Goal: Task Accomplishment & Management: Use online tool/utility

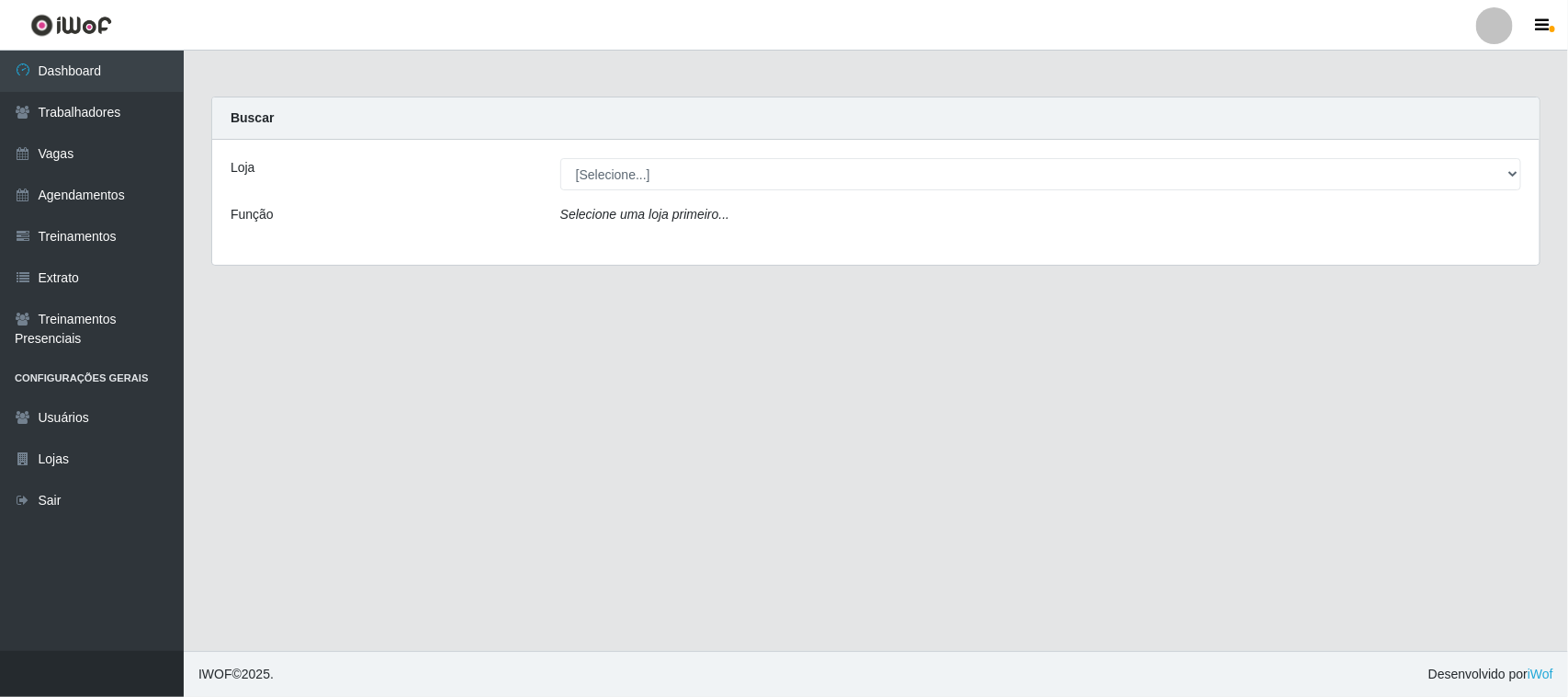
click at [737, 190] on div "Loja [Selecione...] Nordestão - Santa Catarina Função Selecione uma loja primei…" at bounding box center [876, 202] width 1327 height 125
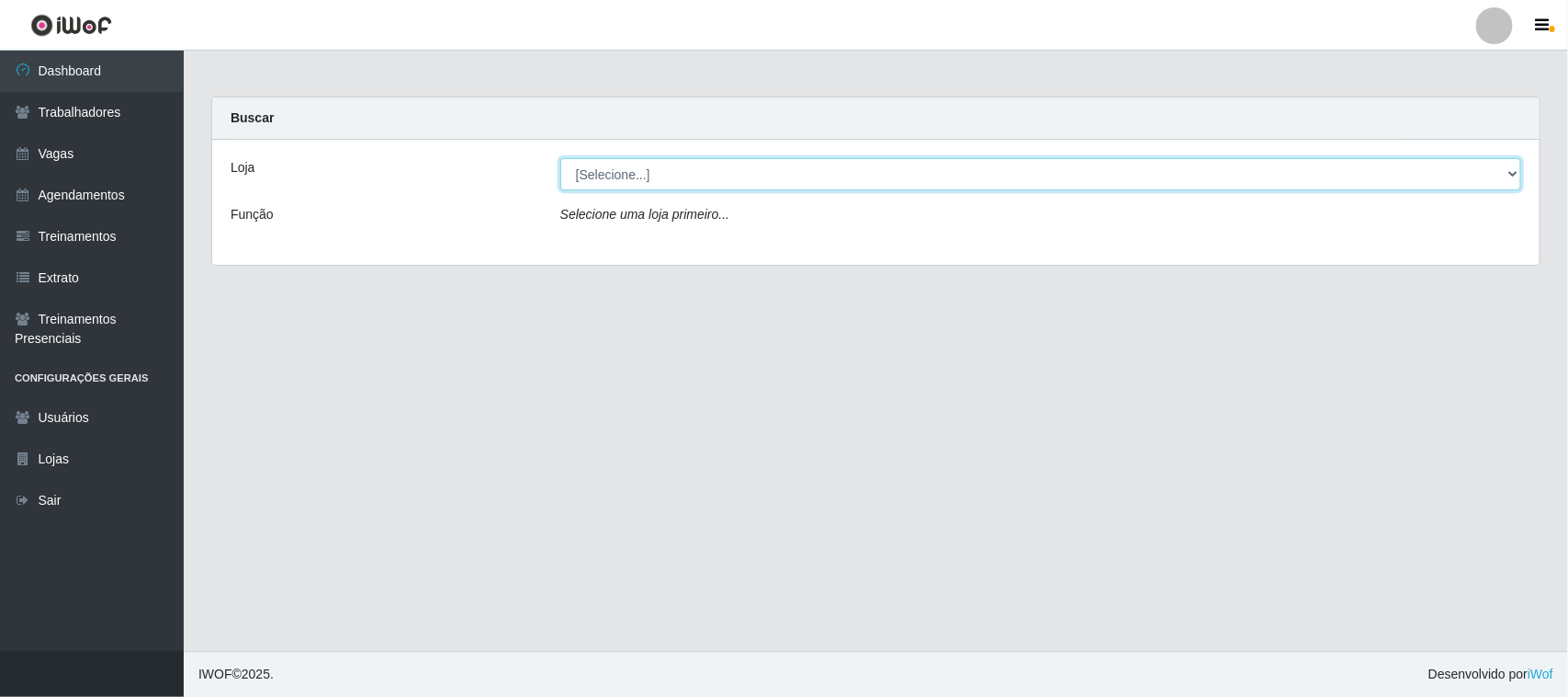
click at [731, 174] on select "[Selecione...] Nordestão - [GEOGRAPHIC_DATA]" at bounding box center [1041, 174] width 961 height 32
select select "420"
click at [560, 158] on select "[Selecione...] Nordestão - [GEOGRAPHIC_DATA]" at bounding box center [1041, 174] width 961 height 32
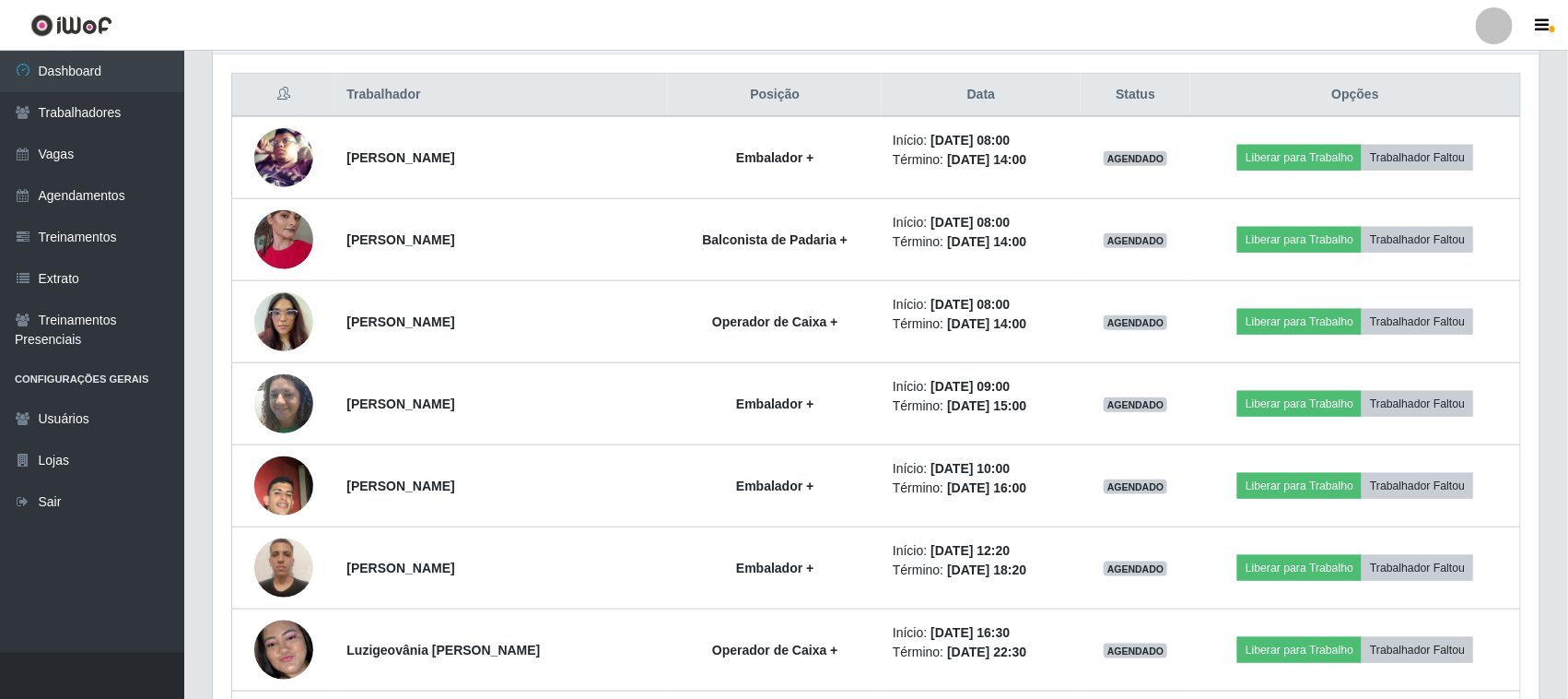
scroll to position [383, 1327]
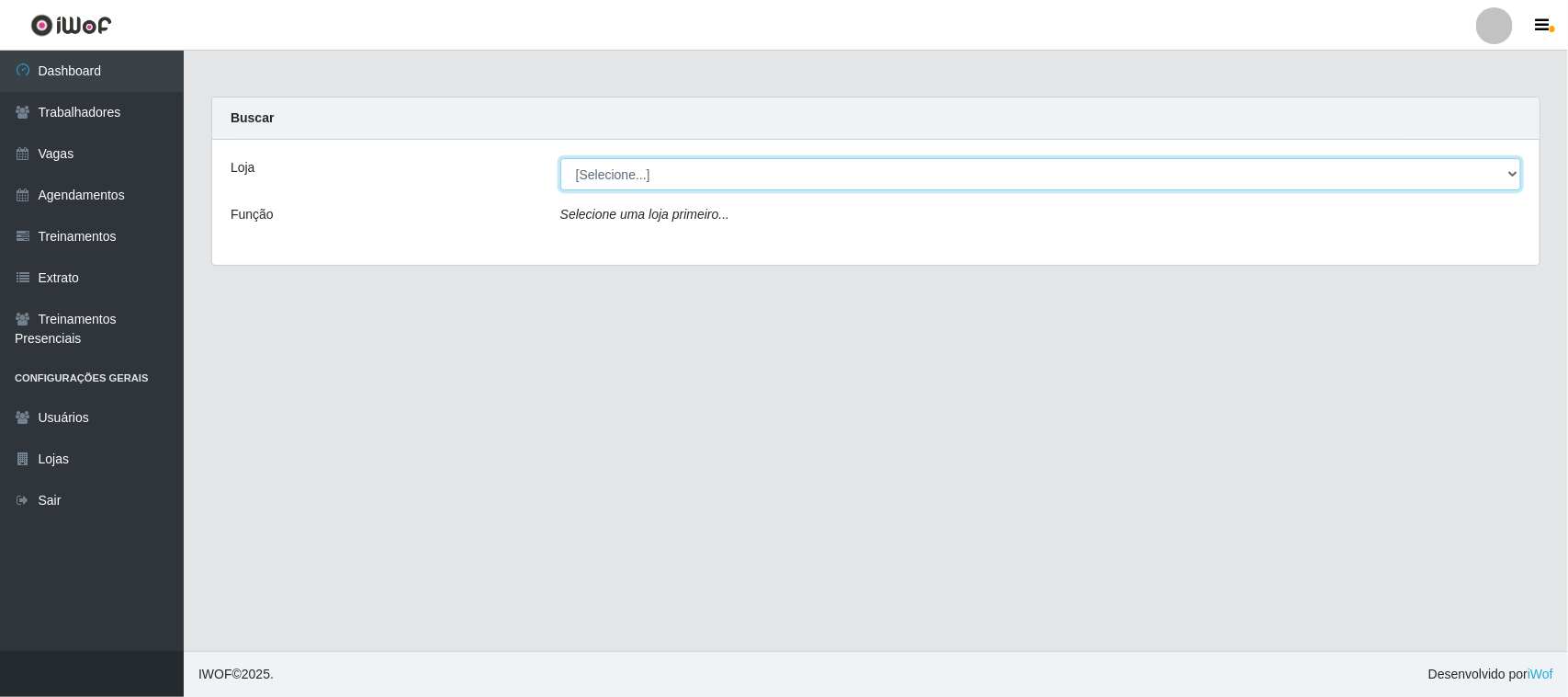
click at [813, 170] on select "[Selecione...] Nordestão - [GEOGRAPHIC_DATA]" at bounding box center [1041, 174] width 961 height 32
select select "420"
click at [560, 158] on select "[Selecione...] Nordestão - [GEOGRAPHIC_DATA]" at bounding box center [1041, 174] width 961 height 32
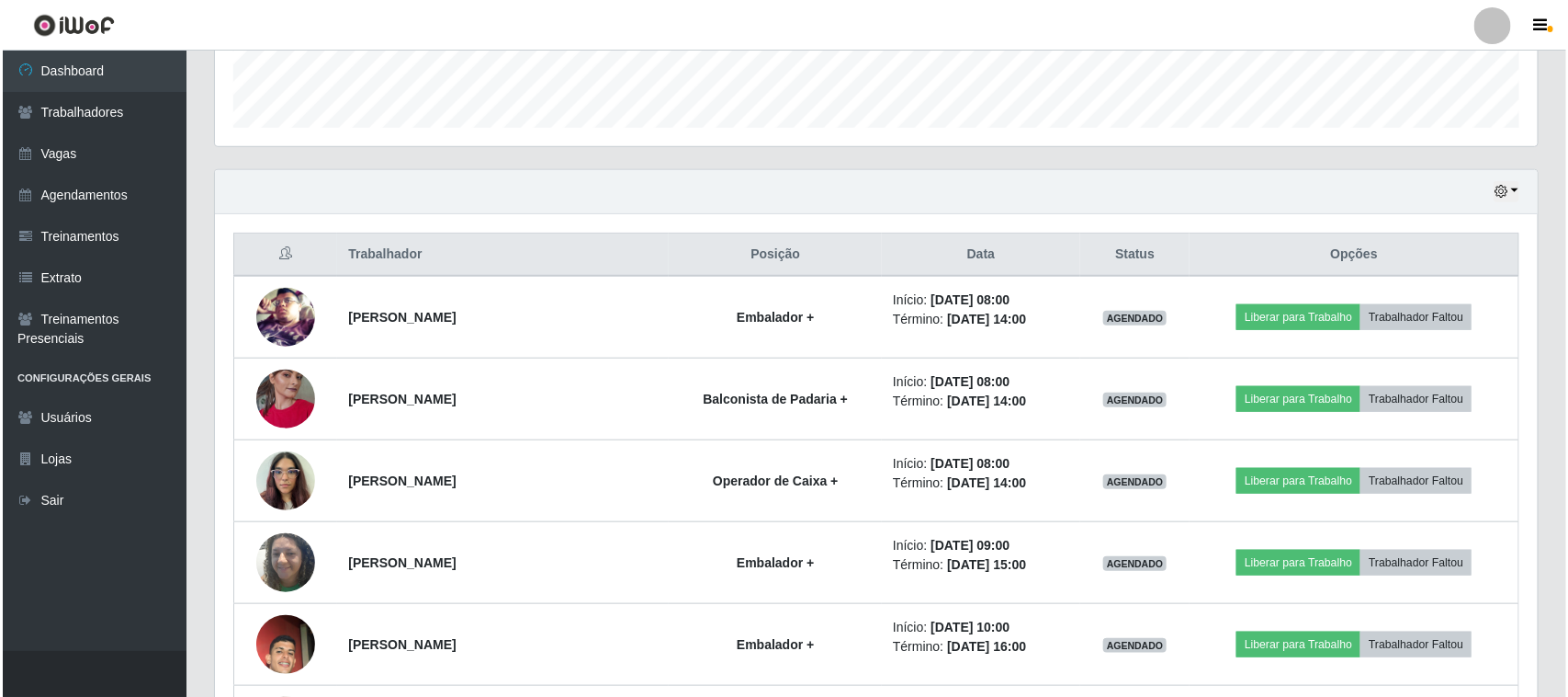
scroll to position [574, 0]
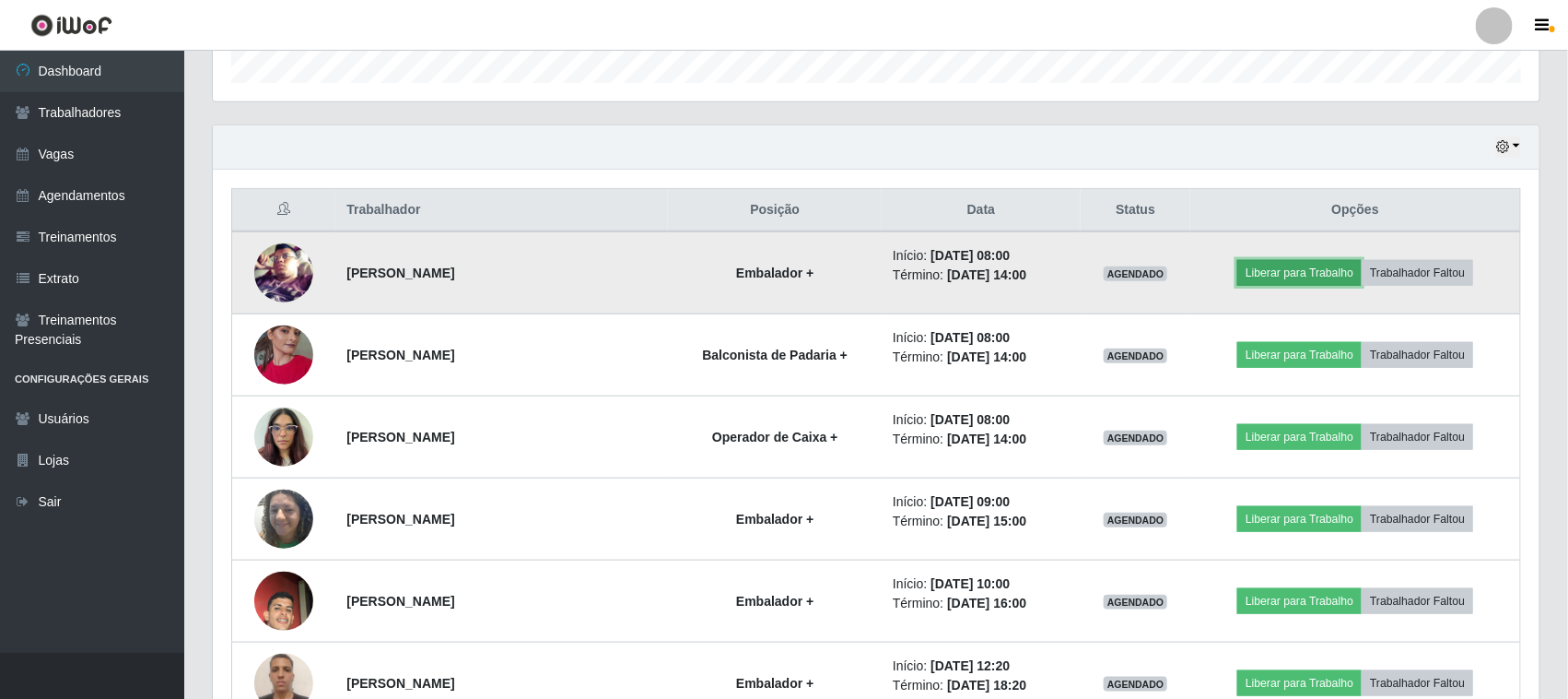
click at [1271, 273] on button "Liberar para Trabalho" at bounding box center [1298, 273] width 124 height 25
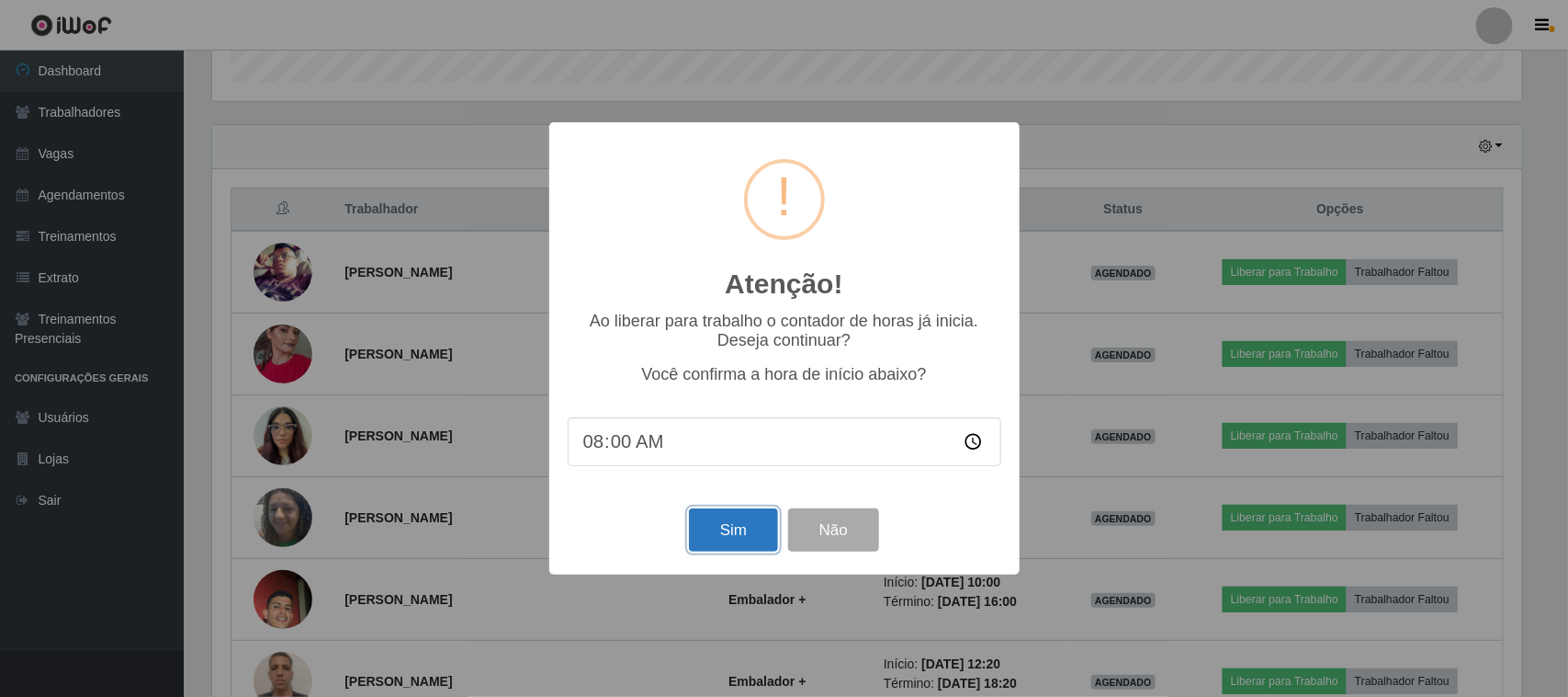
click at [735, 540] on button "Sim" at bounding box center [733, 529] width 89 height 43
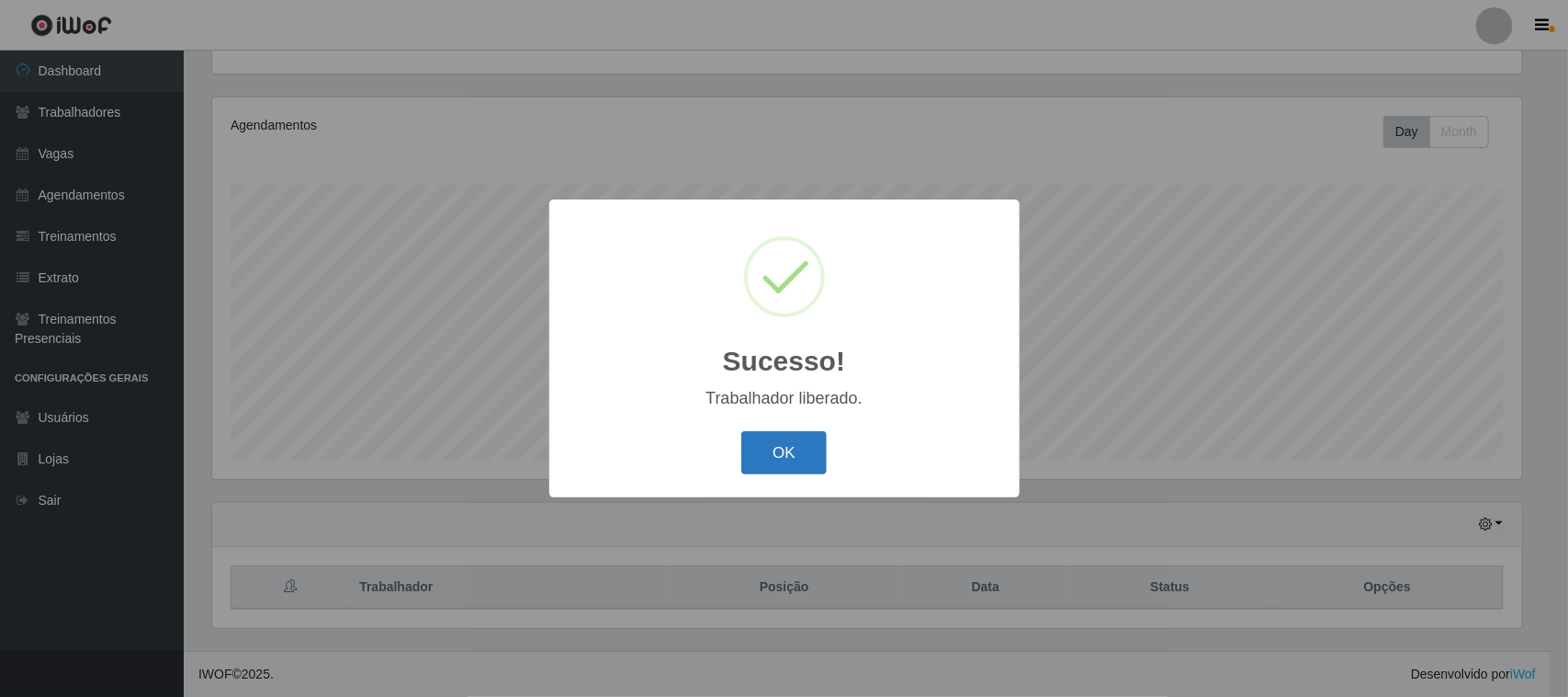
click at [804, 450] on button "OK" at bounding box center [784, 452] width 86 height 43
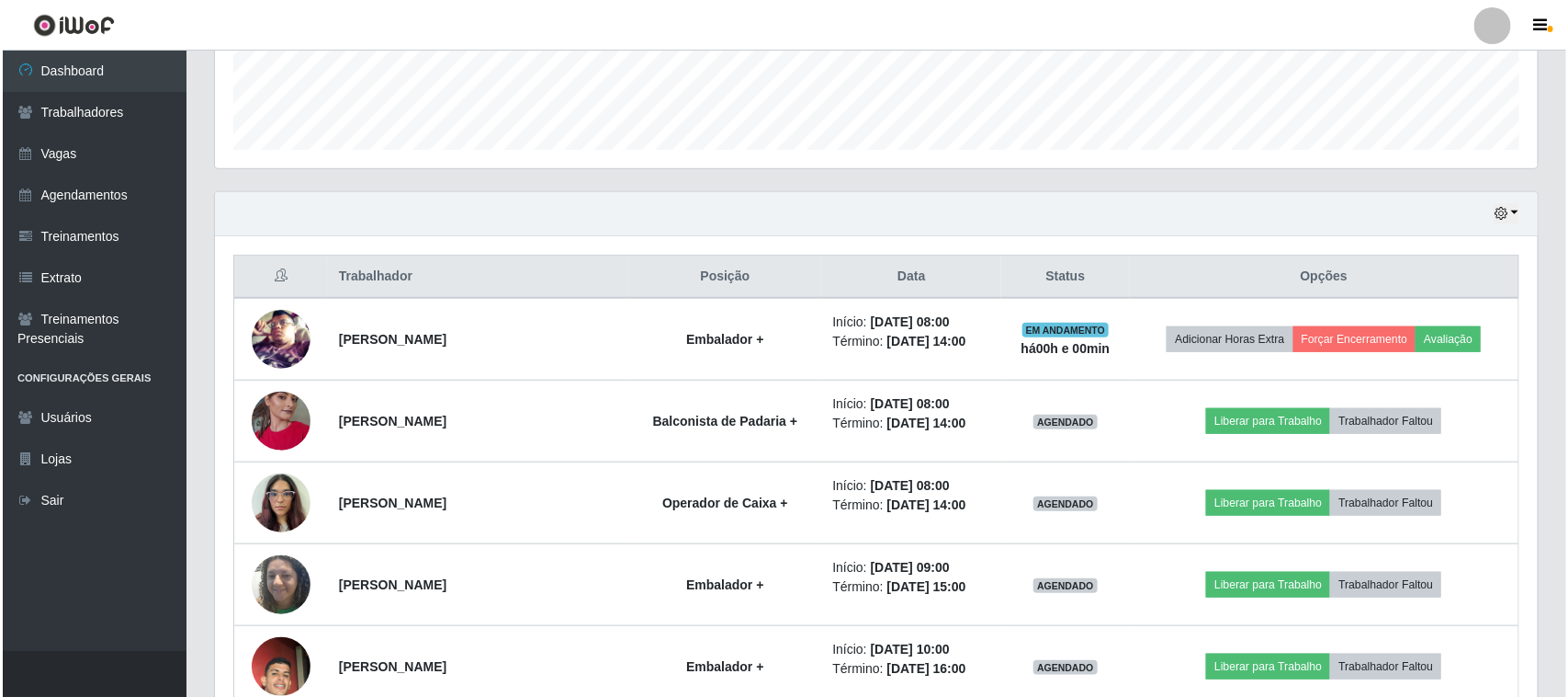
scroll to position [543, 0]
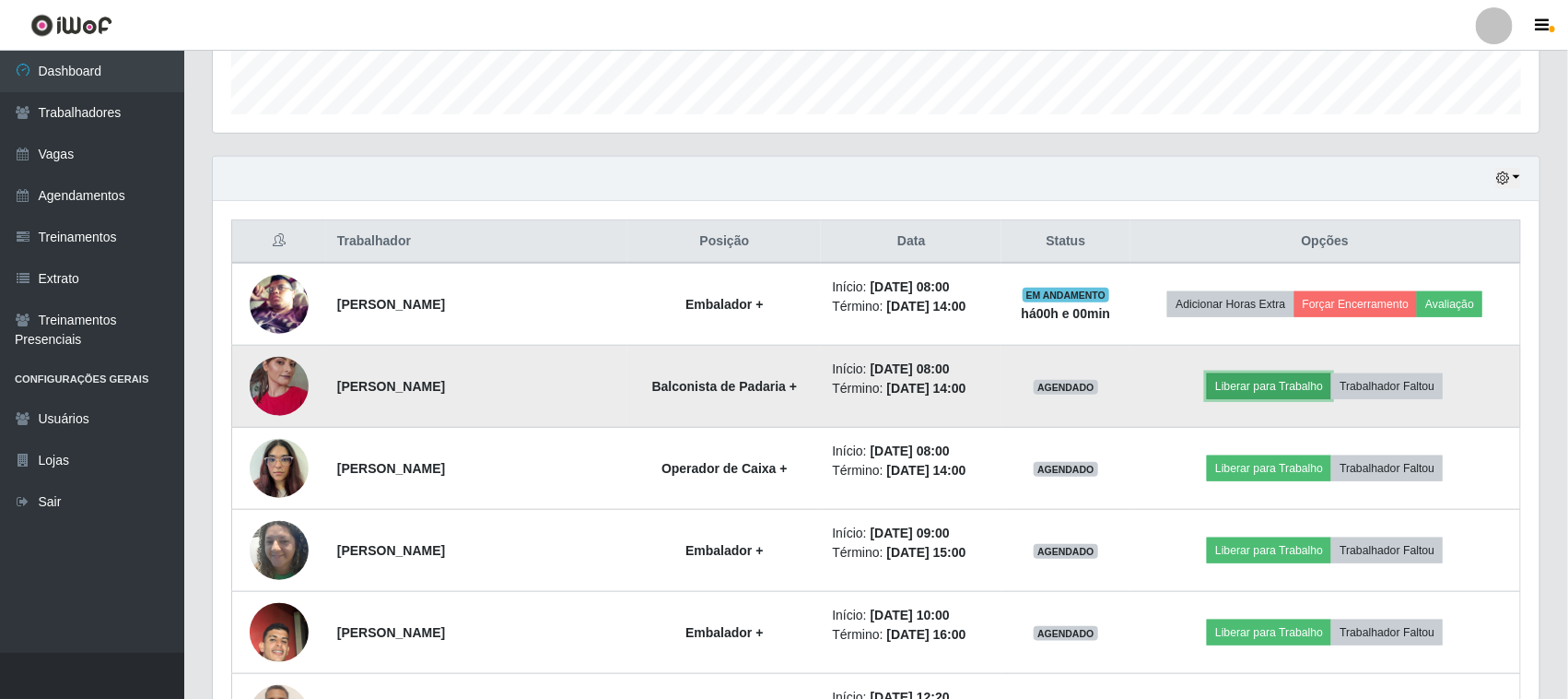
click at [1292, 378] on button "Liberar para Trabalho" at bounding box center [1268, 386] width 124 height 25
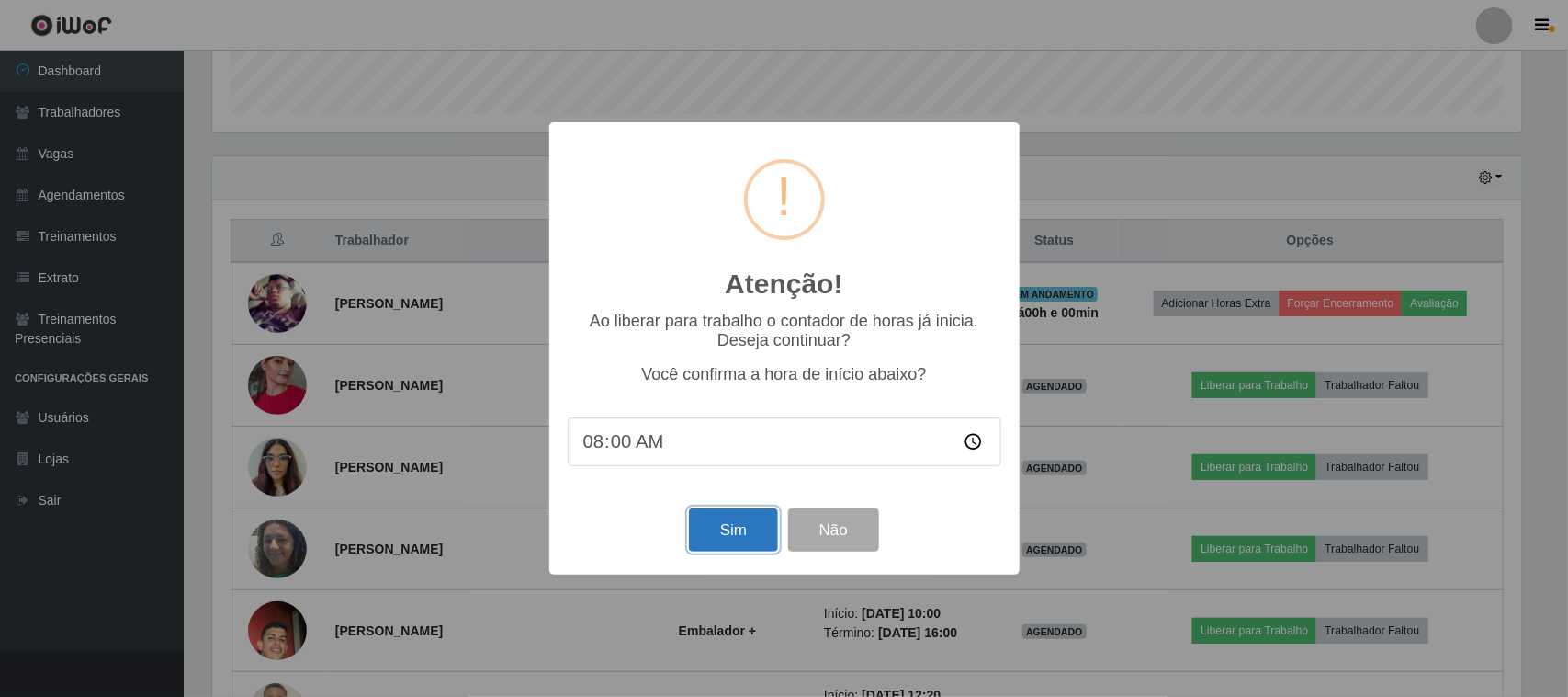
click at [727, 530] on button "Sim" at bounding box center [733, 529] width 89 height 43
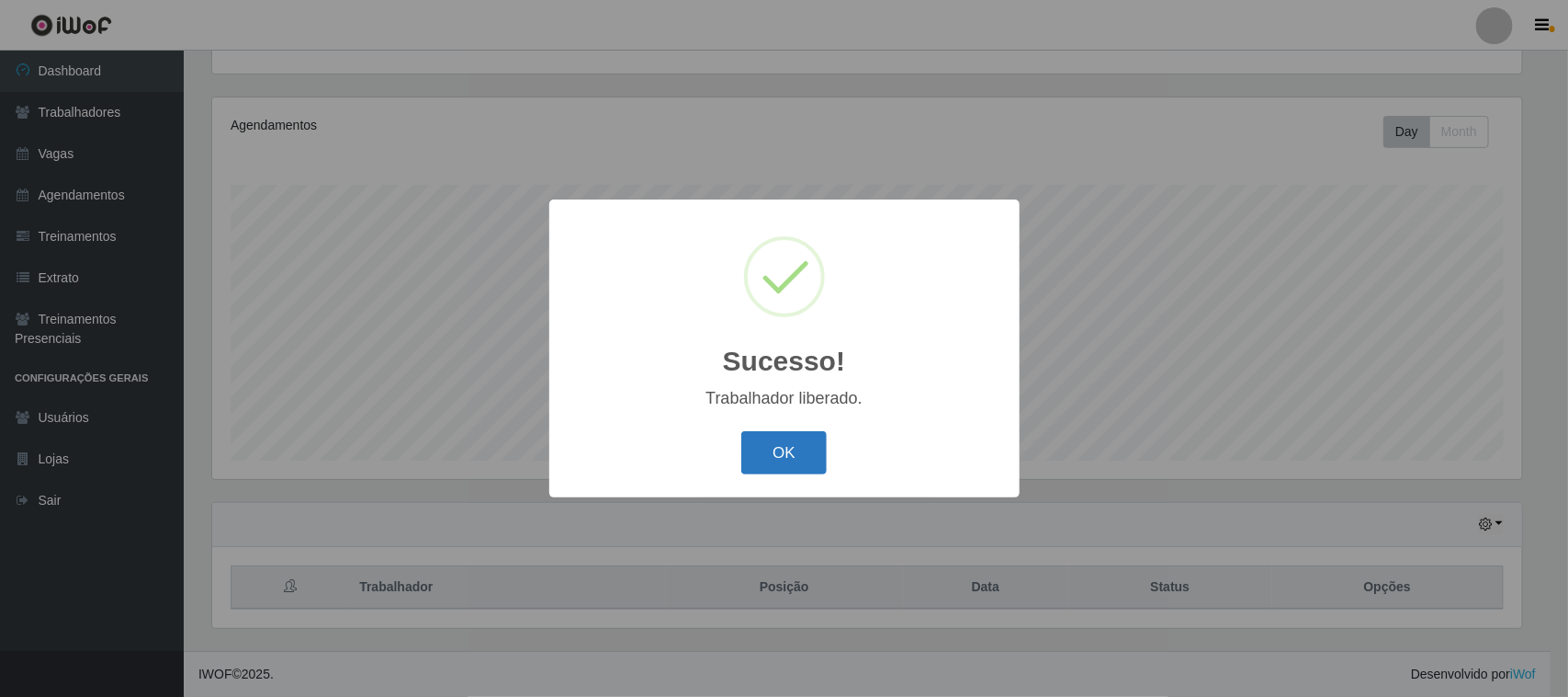
click at [793, 448] on button "OK" at bounding box center [784, 452] width 86 height 43
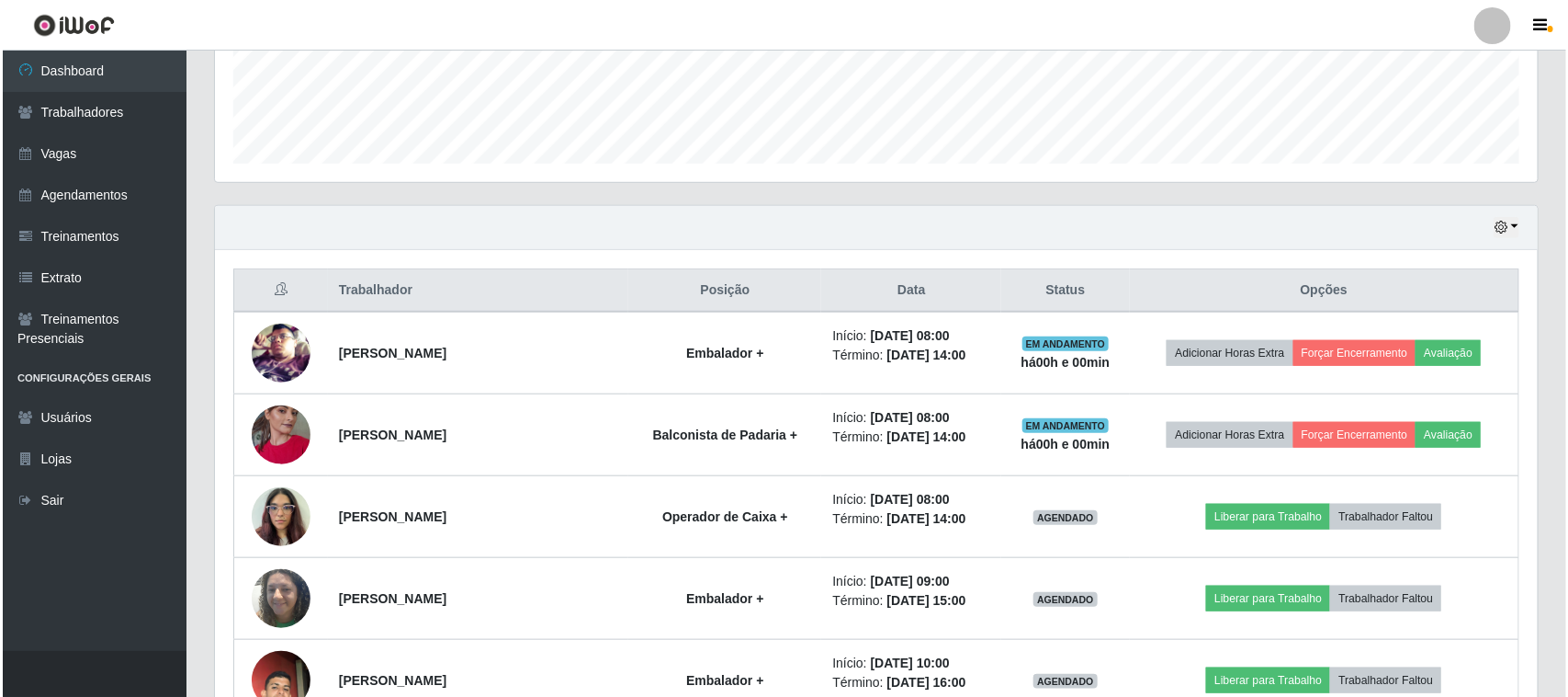
scroll to position [543, 0]
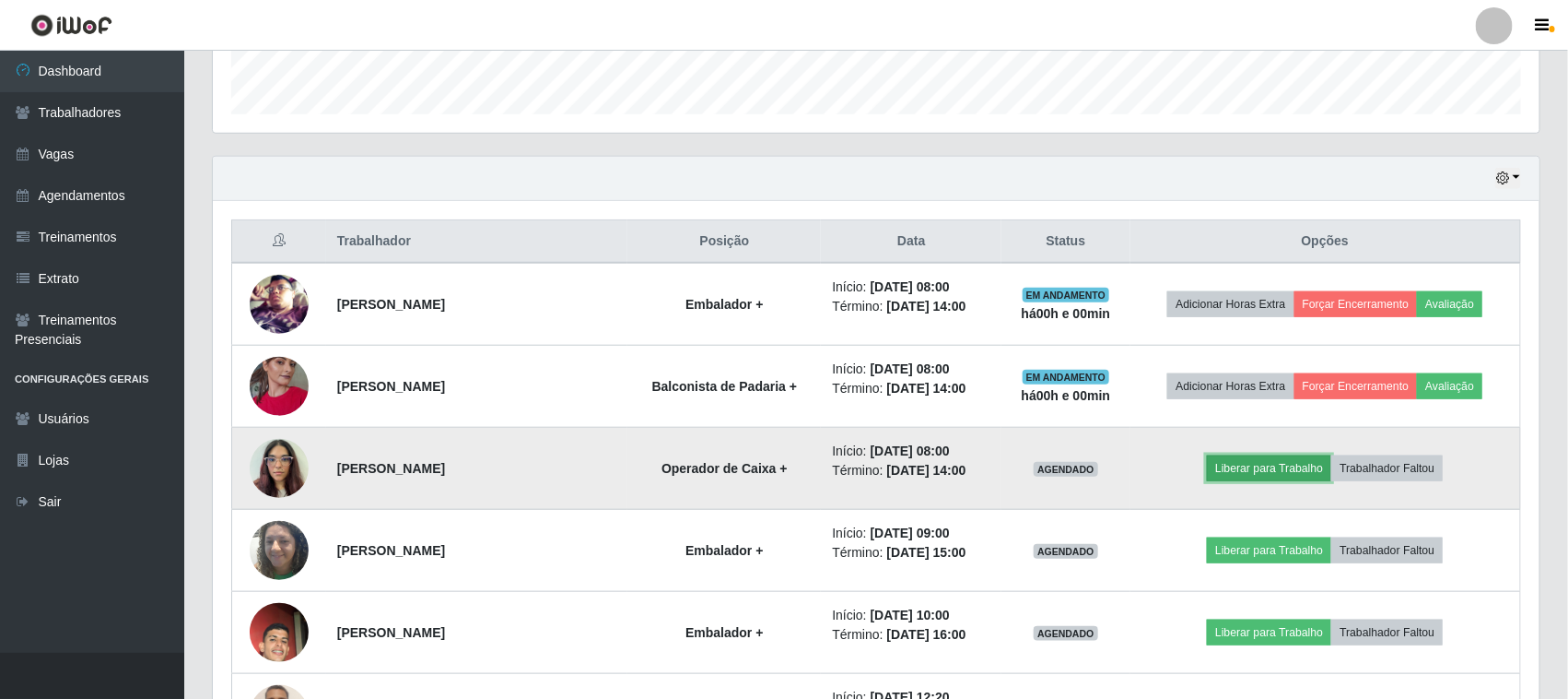
click at [1258, 468] on button "Liberar para Trabalho" at bounding box center [1268, 468] width 124 height 25
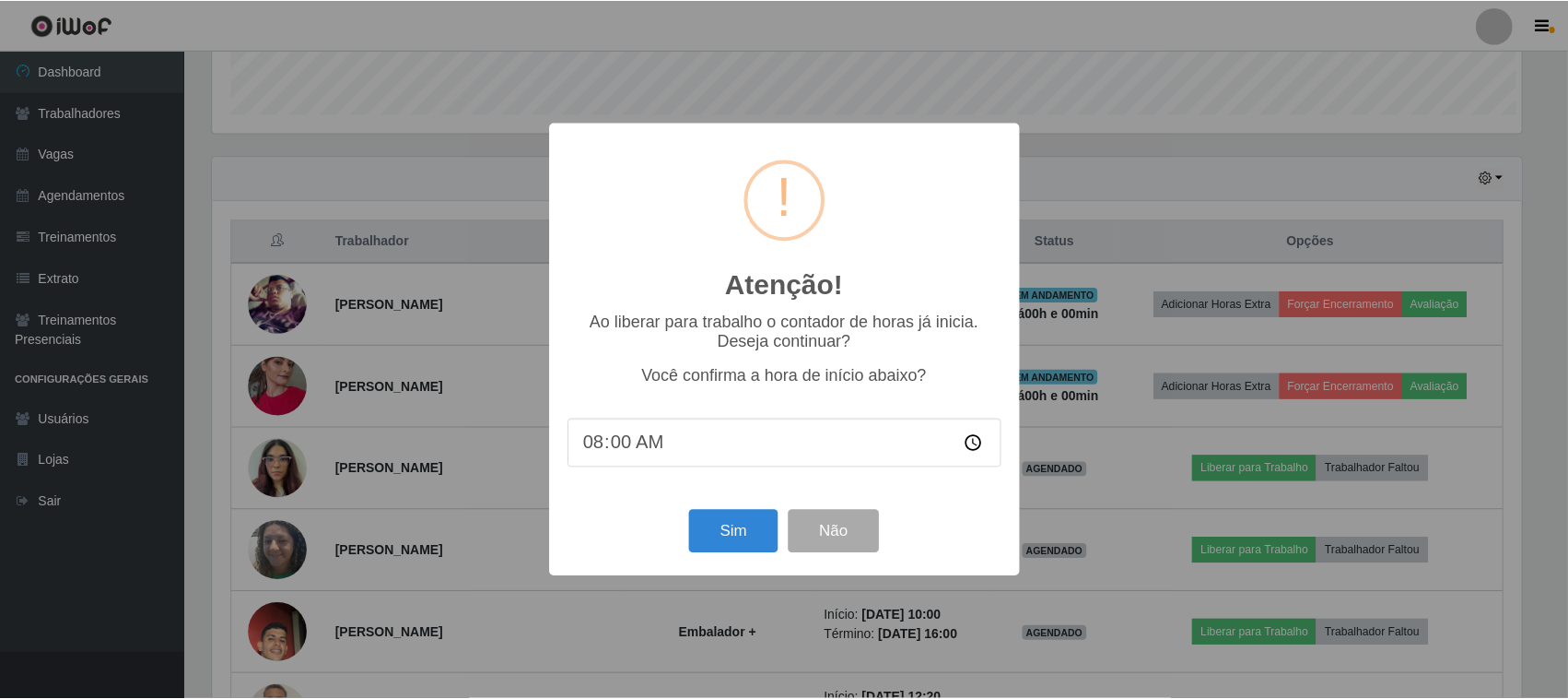
scroll to position [383, 1314]
click at [718, 525] on button "Sim" at bounding box center [735, 531] width 89 height 43
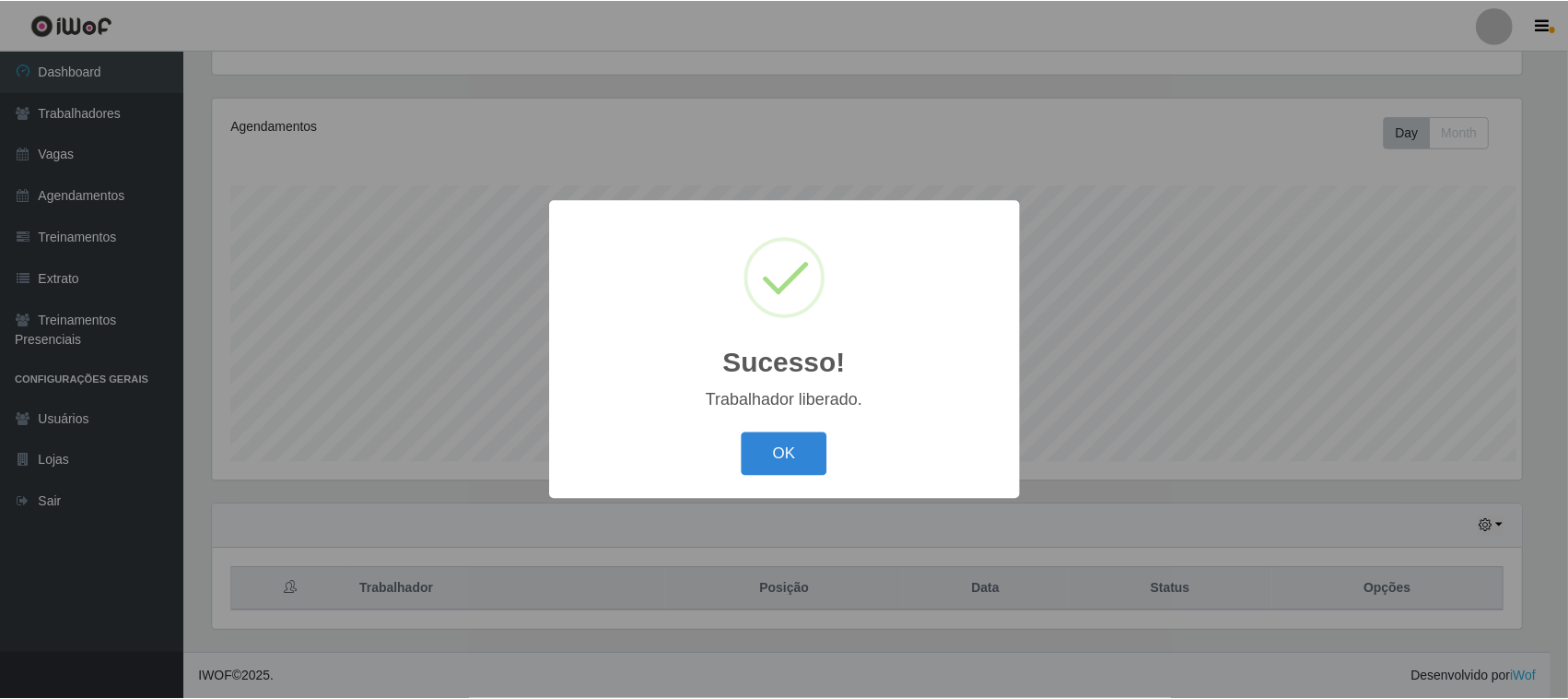
scroll to position [0, 0]
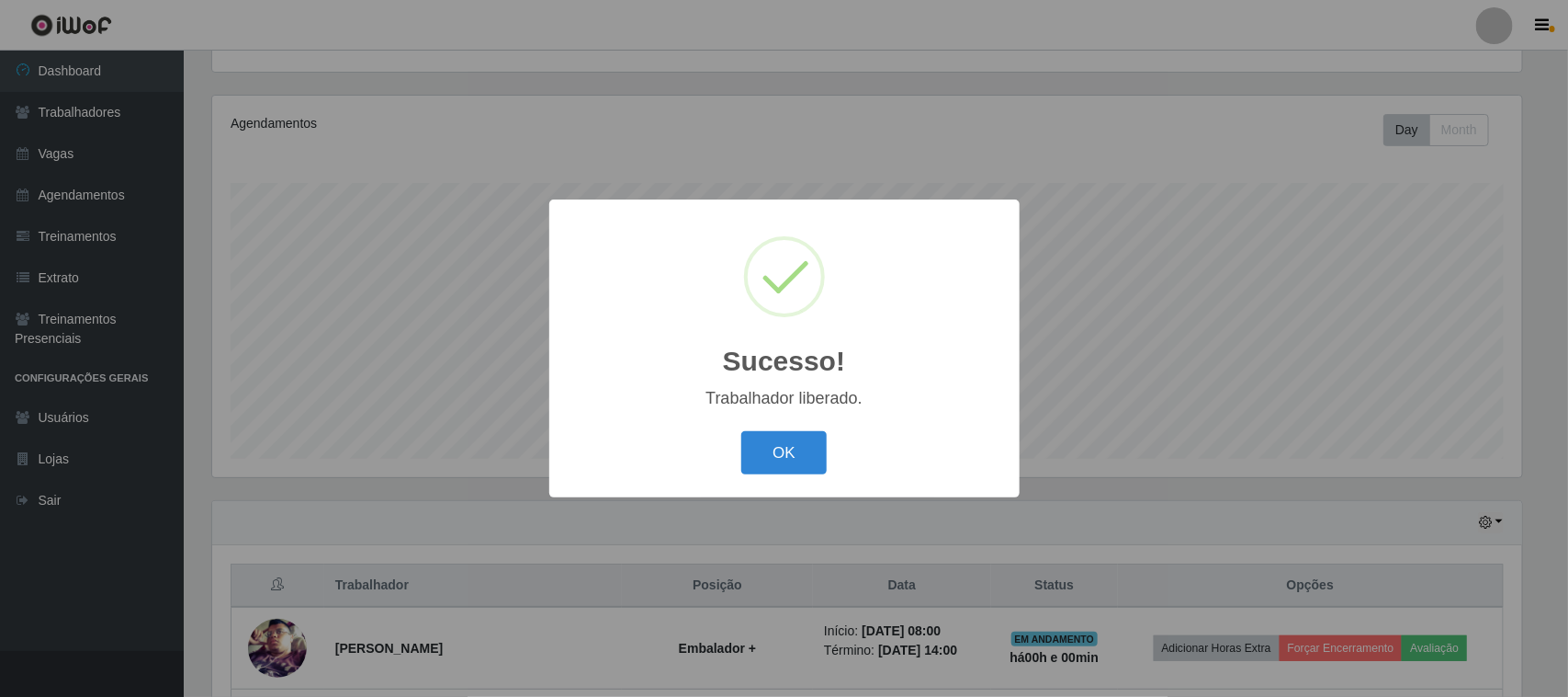
click at [784, 455] on button "OK" at bounding box center [784, 452] width 86 height 43
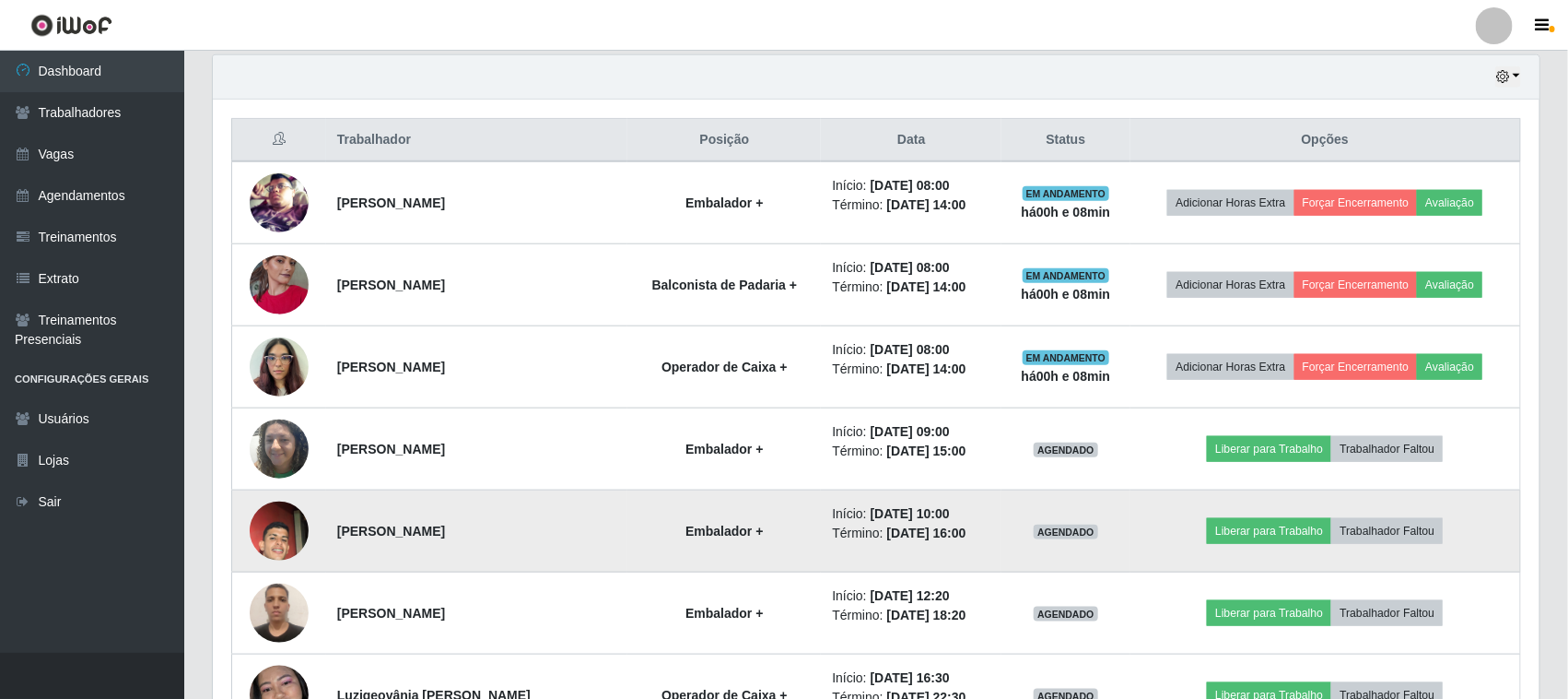
scroll to position [660, 0]
